Goal: Ask a question

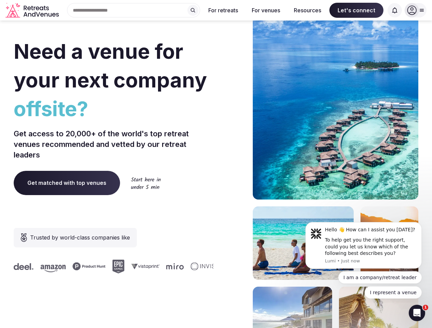
click at [216, 164] on div "Need a venue for your next company offsite? Get access to 20,000+ of the world'…" at bounding box center [216, 205] width 404 height 412
click at [134, 10] on div "Search Popular Destinations [GEOGRAPHIC_DATA], [GEOGRAPHIC_DATA] [GEOGRAPHIC_DA…" at bounding box center [131, 10] width 138 height 14
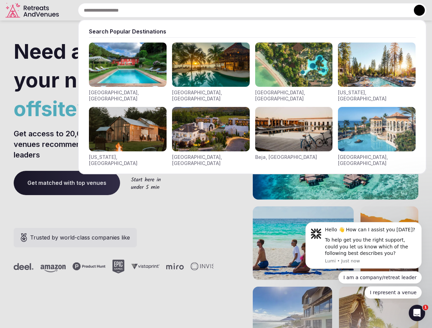
click at [193, 10] on input "text" at bounding box center [252, 10] width 348 height 14
click at [223, 10] on input "text" at bounding box center [252, 10] width 348 height 14
click at [266, 10] on input "text" at bounding box center [252, 10] width 348 height 14
click at [307, 10] on input "text" at bounding box center [252, 10] width 348 height 14
click at [356, 10] on input "text" at bounding box center [252, 10] width 348 height 14
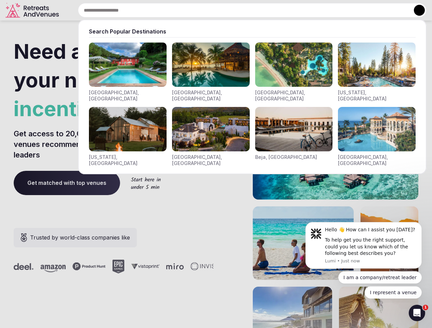
click at [394, 10] on input "text" at bounding box center [252, 10] width 348 height 14
click at [415, 10] on button at bounding box center [419, 10] width 11 height 11
click at [363, 245] on div "To help get you the right support, could you let us know which of the following…" at bounding box center [371, 247] width 92 height 20
